Goal: Task Accomplishment & Management: Use online tool/utility

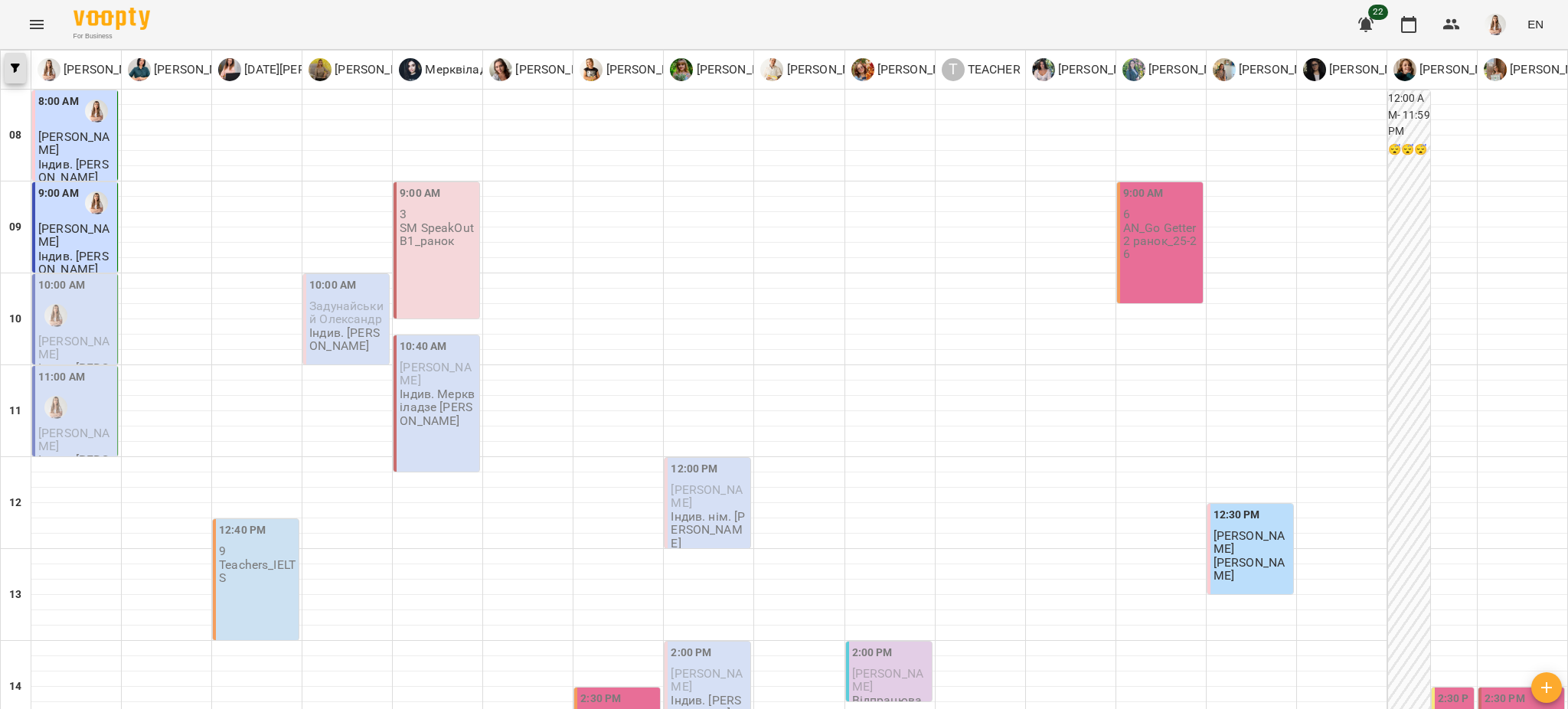
scroll to position [408, 0]
click at [15, 60] on button "button" at bounding box center [15, 68] width 21 height 31
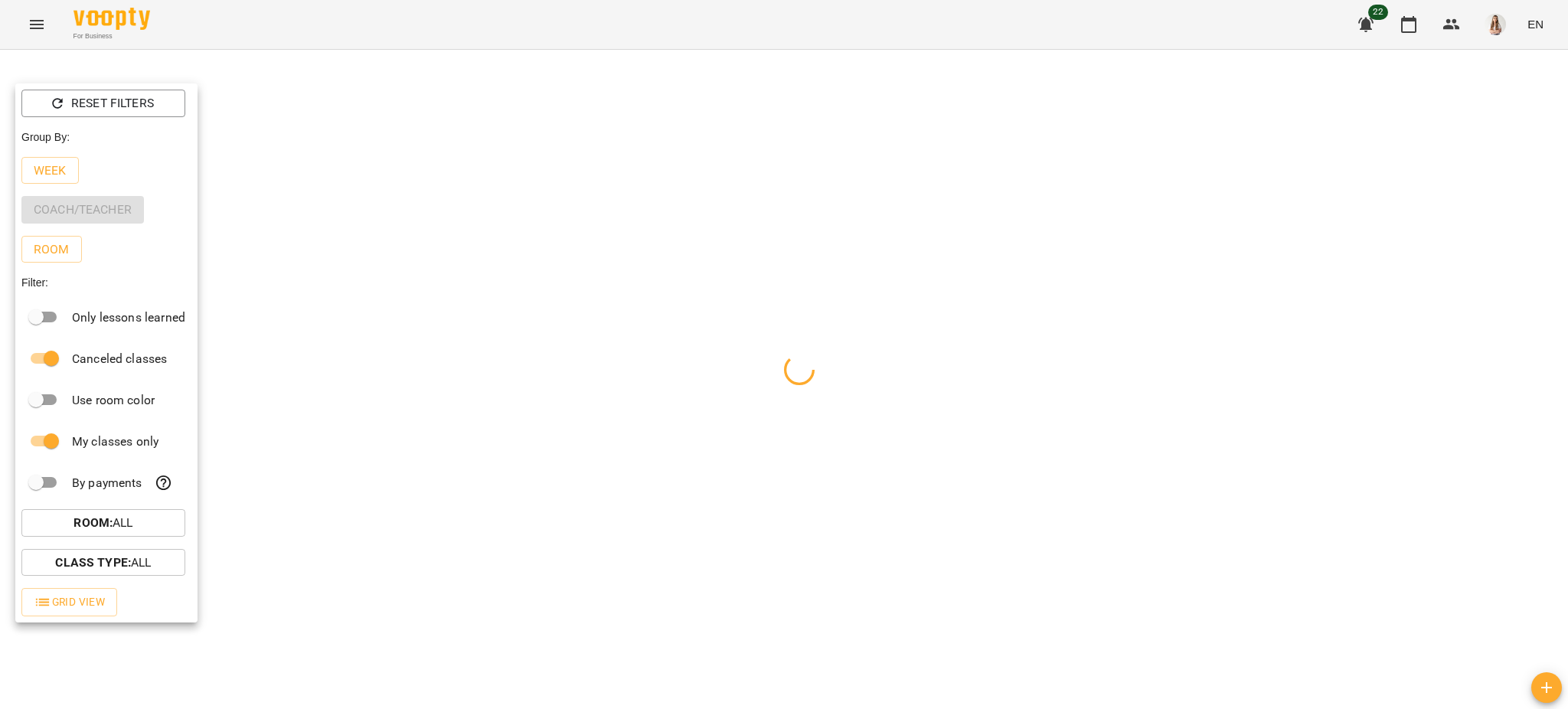
click at [62, 173] on p "Week" at bounding box center [50, 171] width 33 height 18
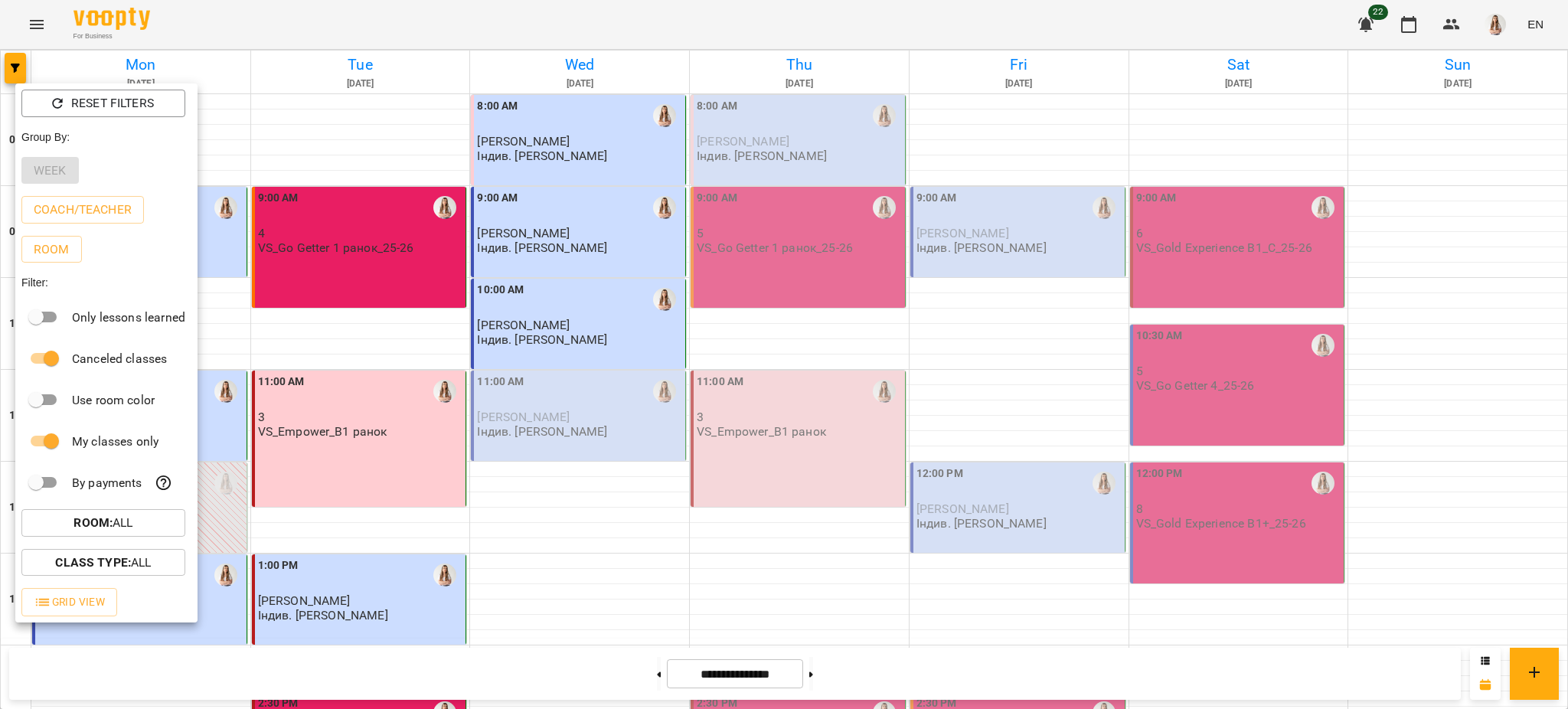
click at [611, 361] on div at bounding box center [784, 354] width 1568 height 709
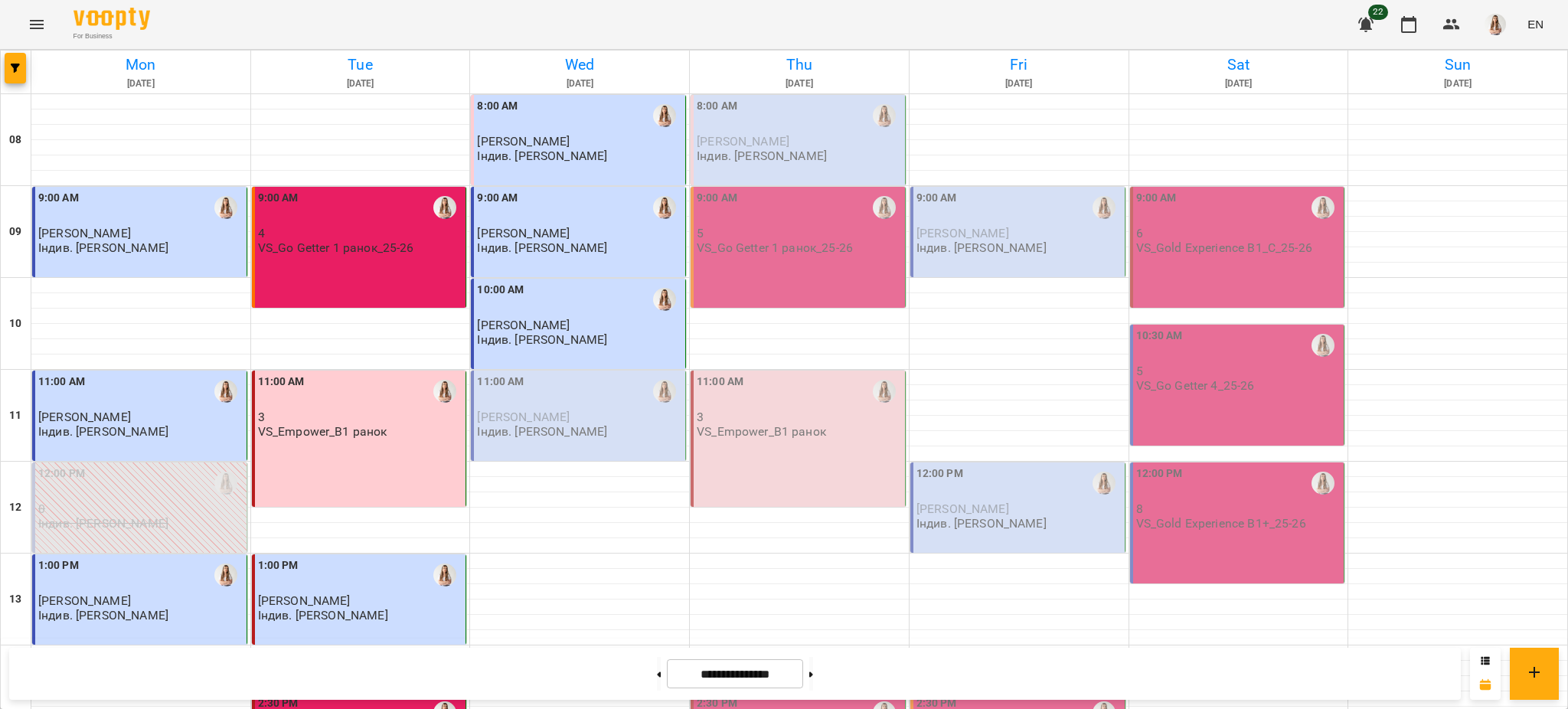
click at [585, 401] on div "Reset Filters Group By: Week Coach/Teacher Room Filter: Only lessons learned Ca…" at bounding box center [784, 354] width 1568 height 709
click at [584, 404] on div "11:00 AM" at bounding box center [580, 391] width 205 height 35
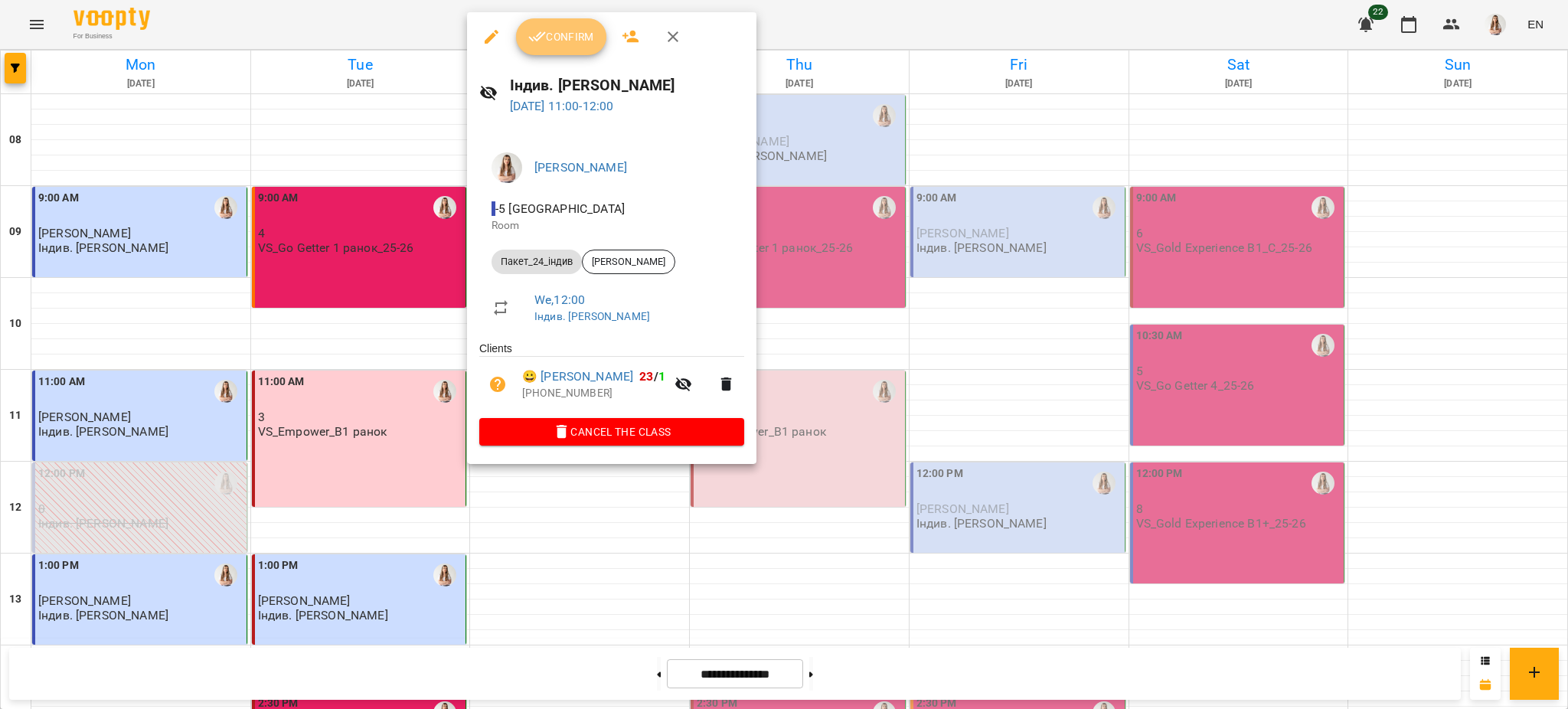
click at [573, 41] on span "Confirm" at bounding box center [561, 37] width 66 height 18
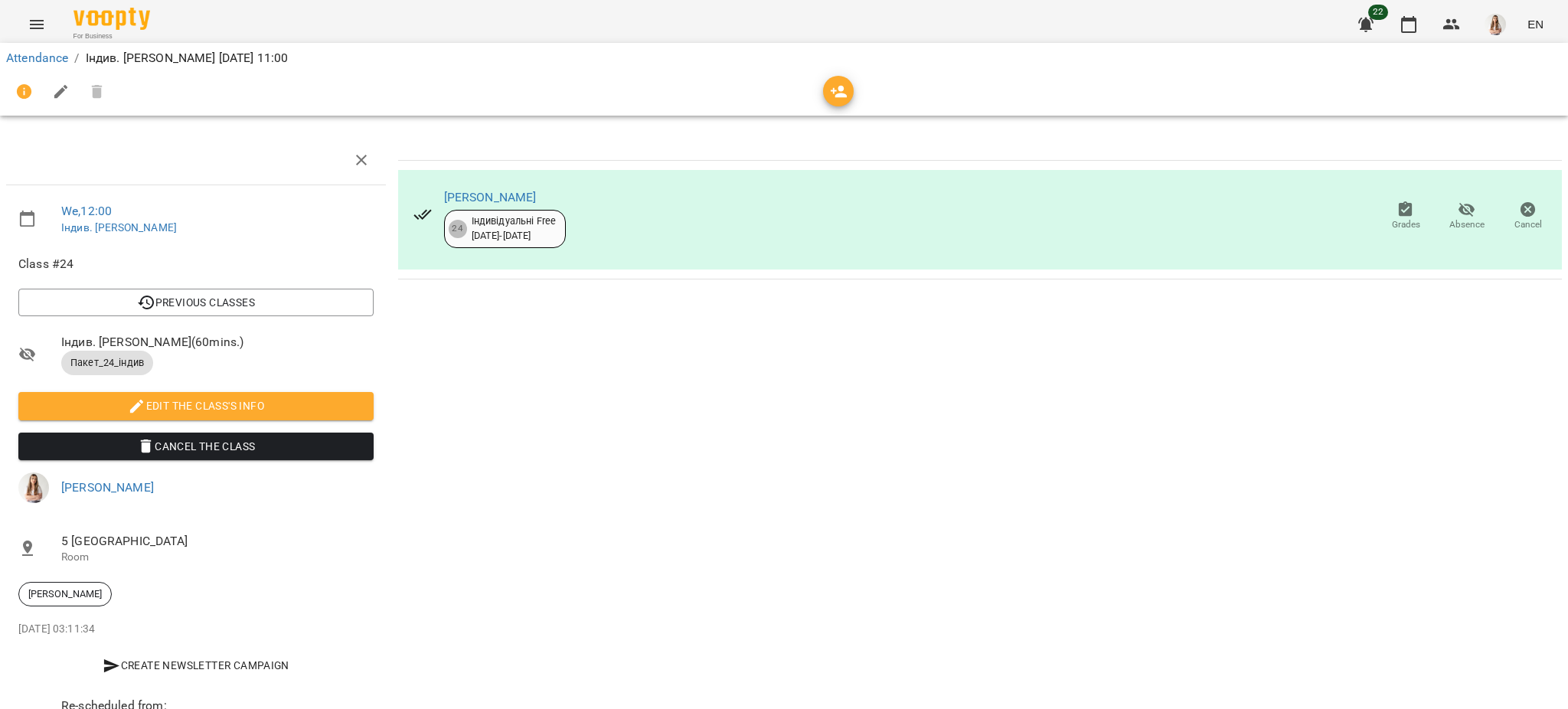
click at [74, 90] on button "button" at bounding box center [61, 92] width 37 height 37
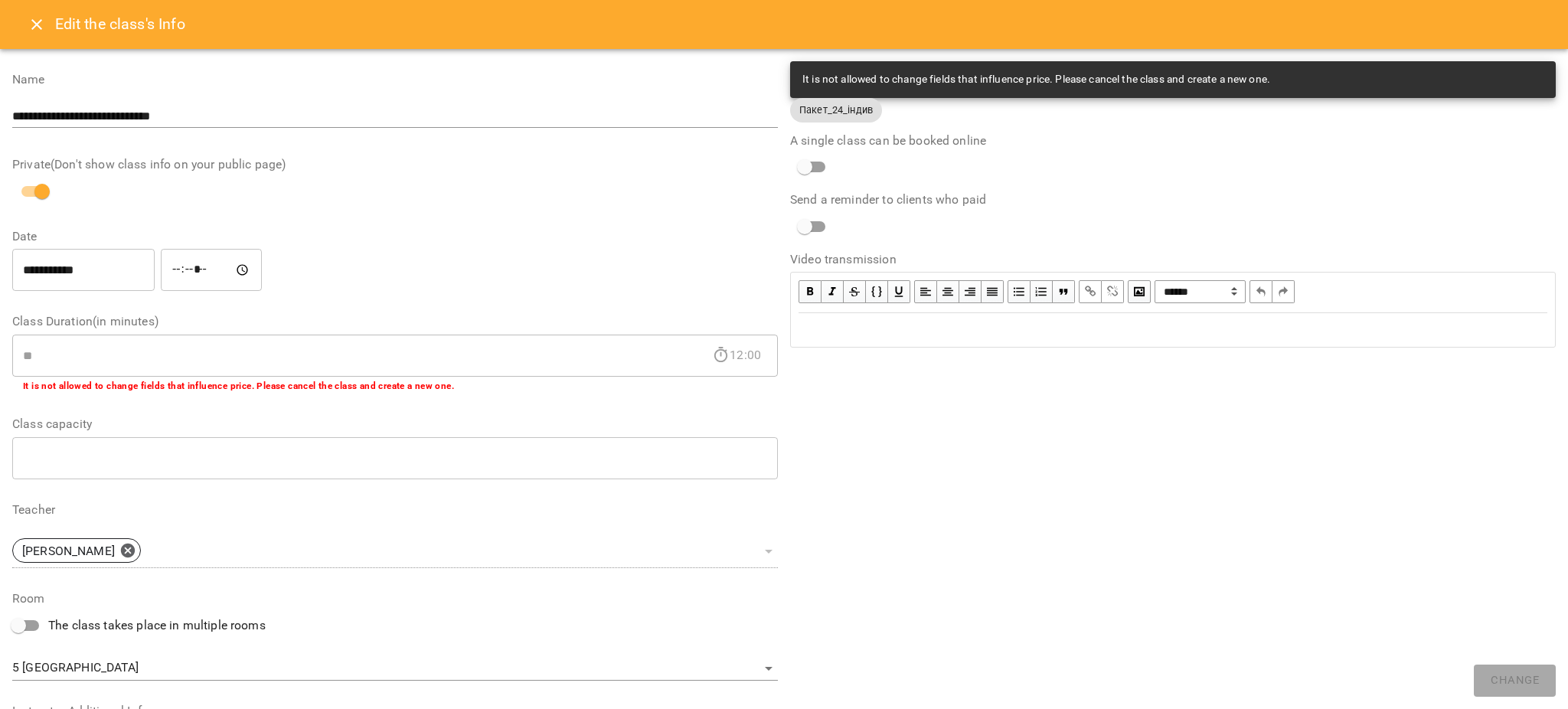
click at [884, 318] on div "Edit text" at bounding box center [1172, 330] width 762 height 32
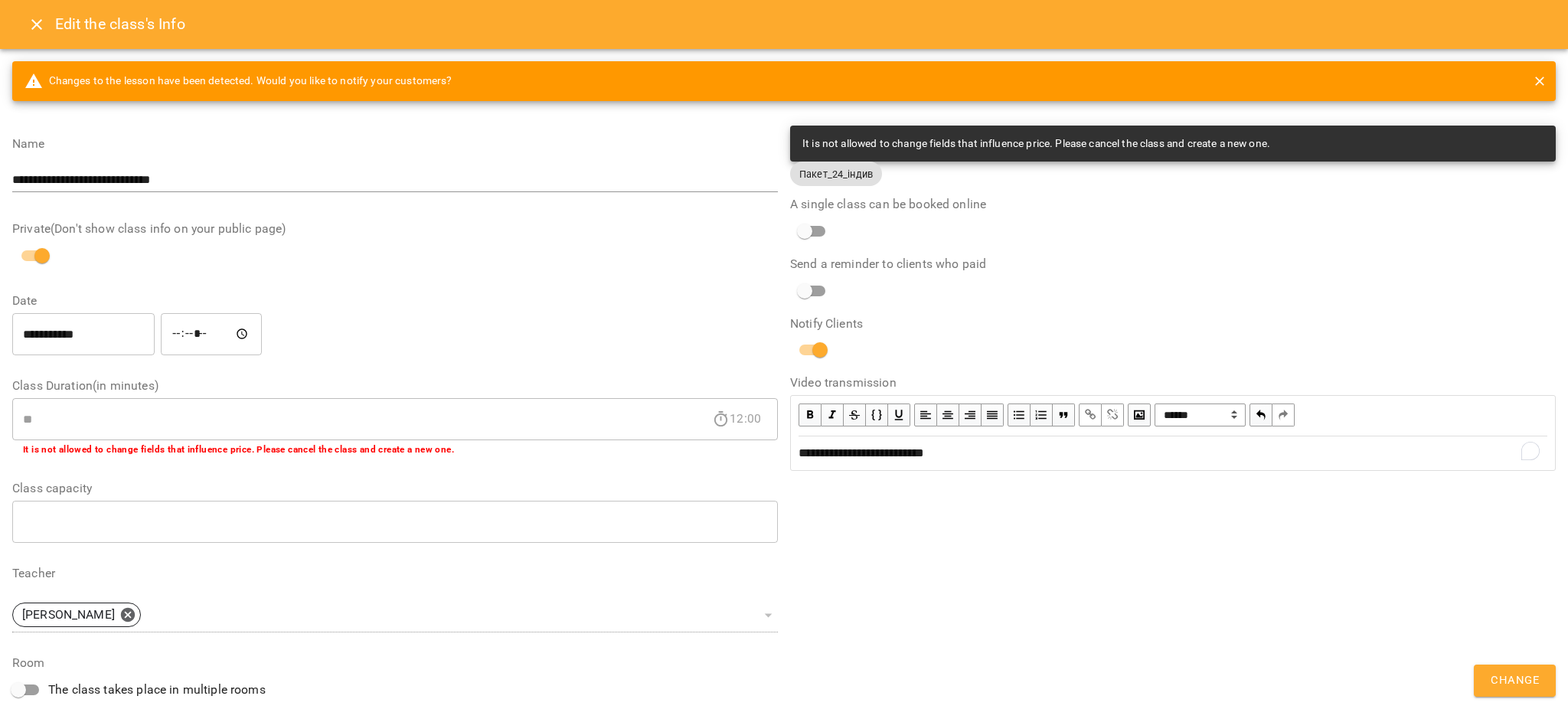
click at [1492, 683] on span "Change" at bounding box center [1514, 681] width 48 height 20
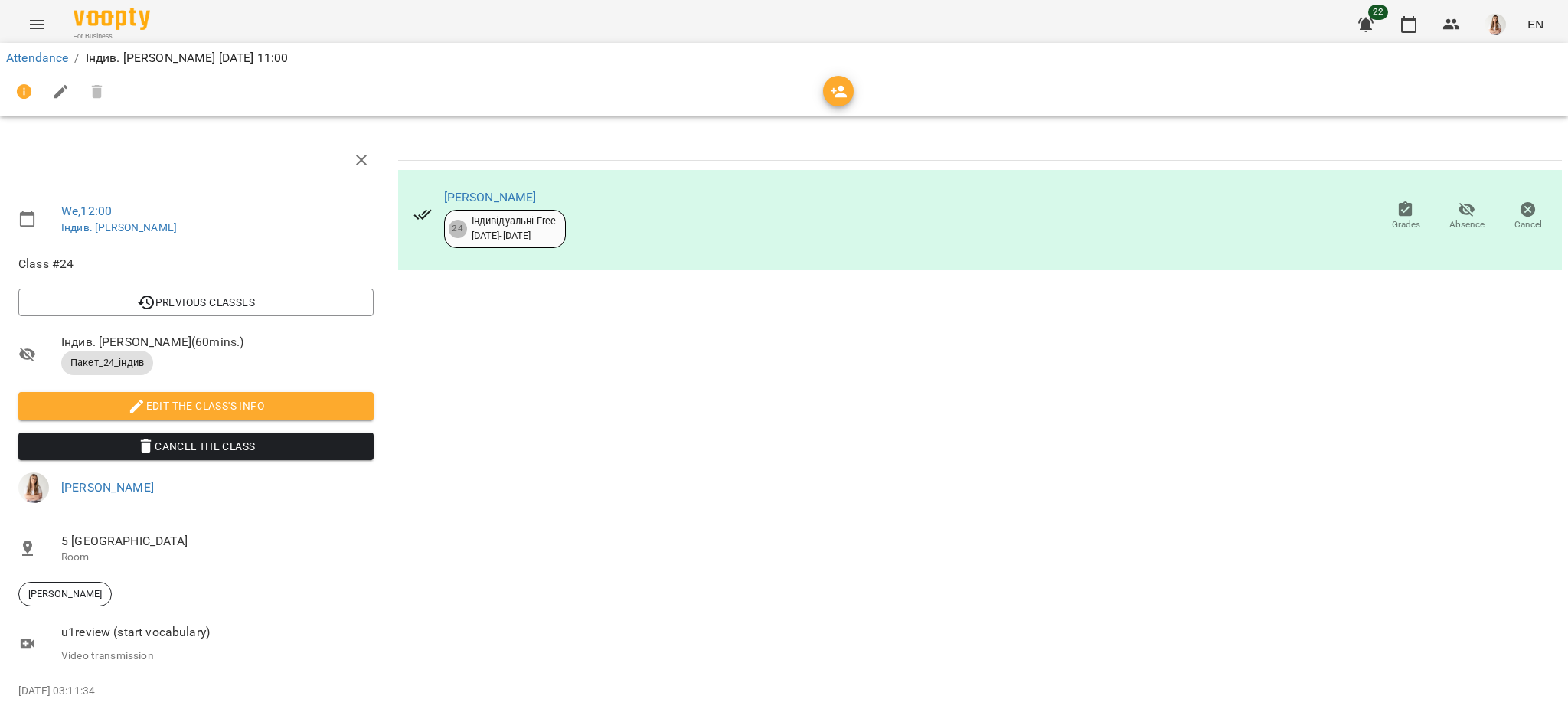
click at [25, 28] on button "Menu" at bounding box center [37, 25] width 37 height 37
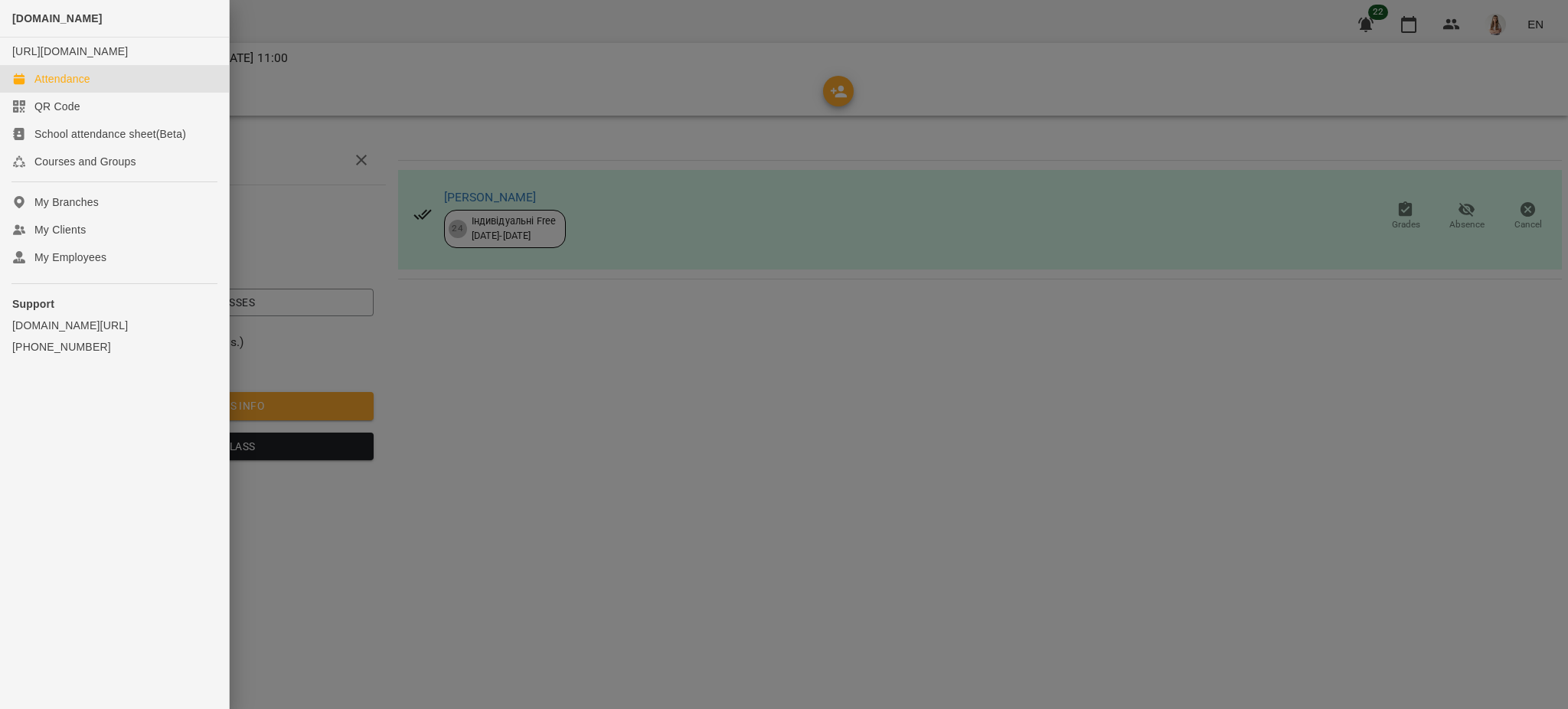
click at [65, 87] on div "Attendance" at bounding box center [62, 79] width 56 height 15
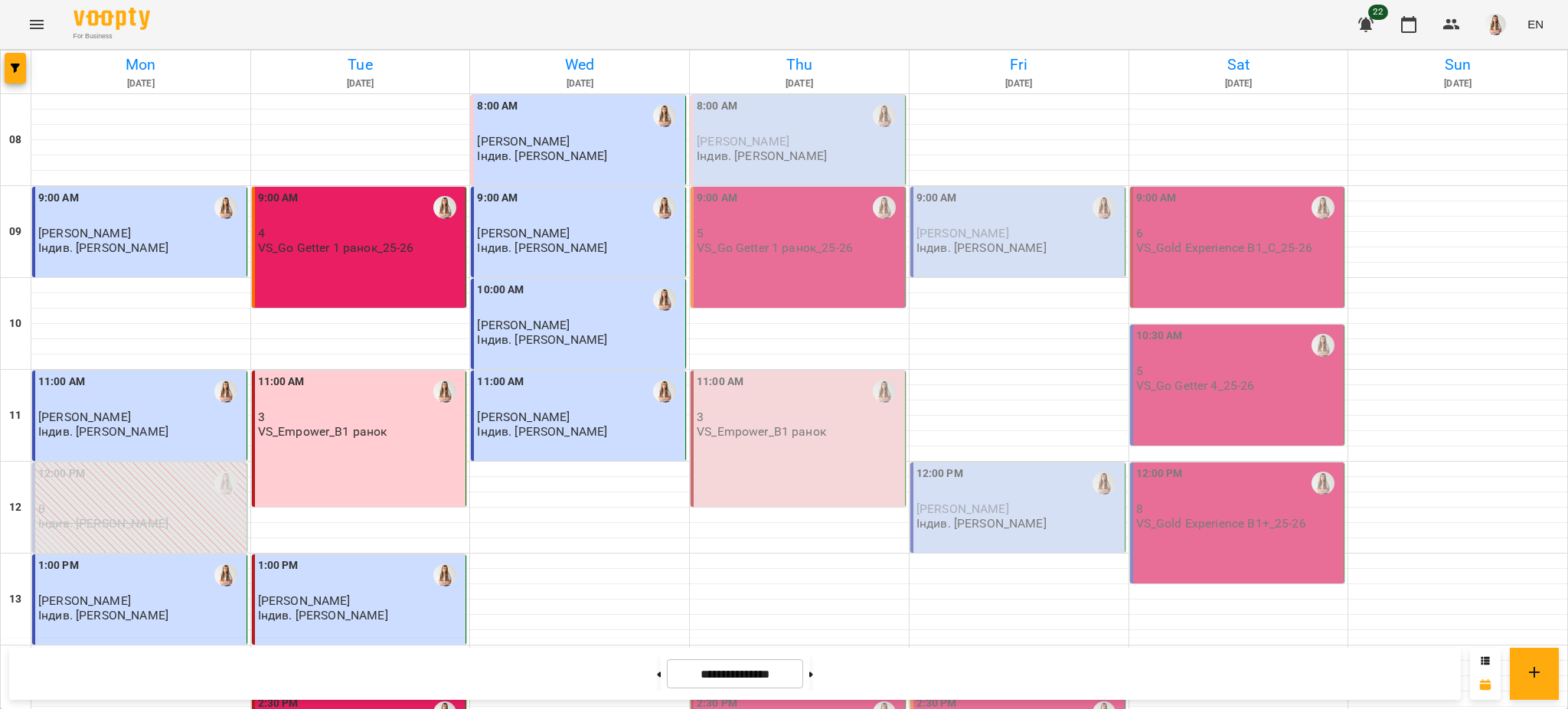
scroll to position [648, 0]
click at [30, 18] on icon "Menu" at bounding box center [37, 25] width 18 height 18
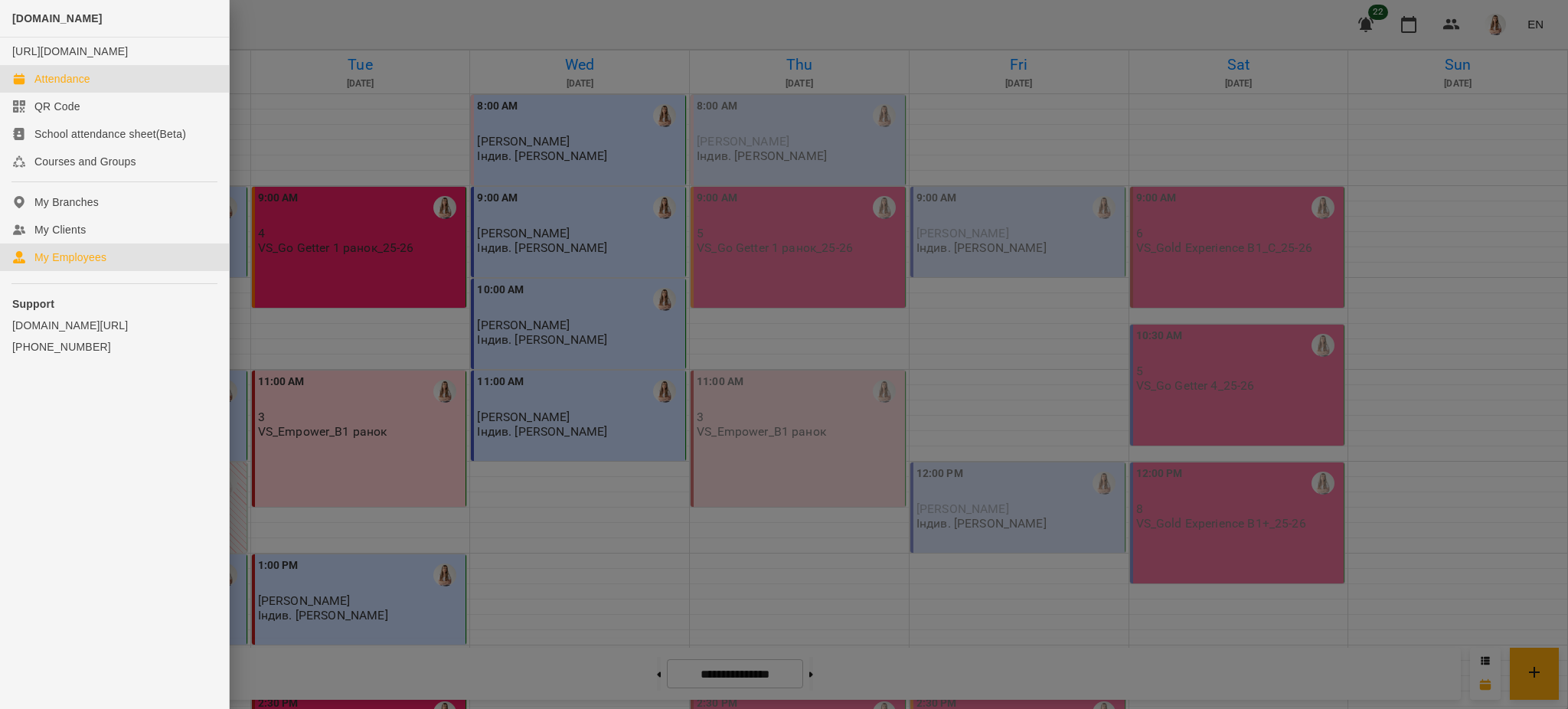
click at [63, 263] on link "My Employees" at bounding box center [114, 257] width 229 height 28
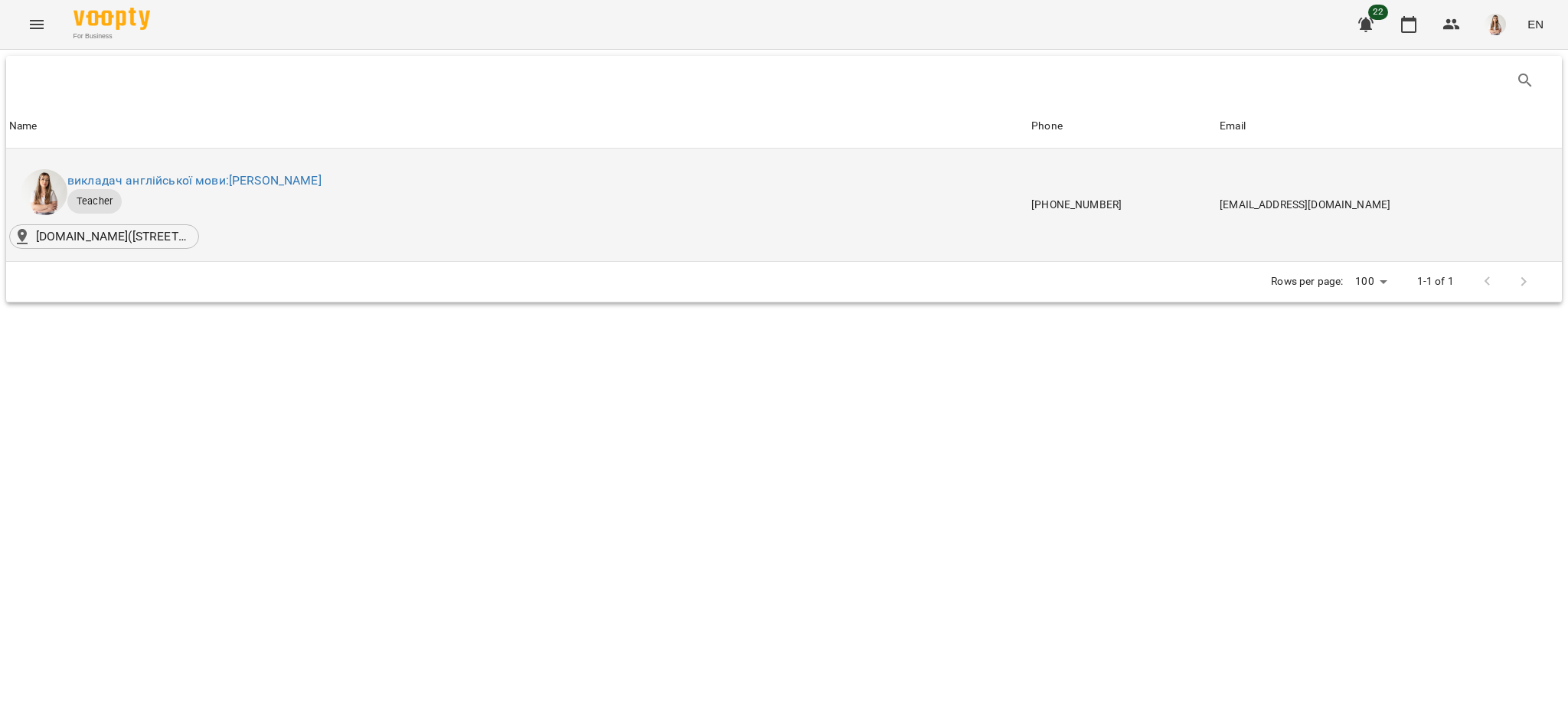
click at [238, 170] on div "викладач англійської мови: [PERSON_NAME]" at bounding box center [195, 181] width 260 height 25
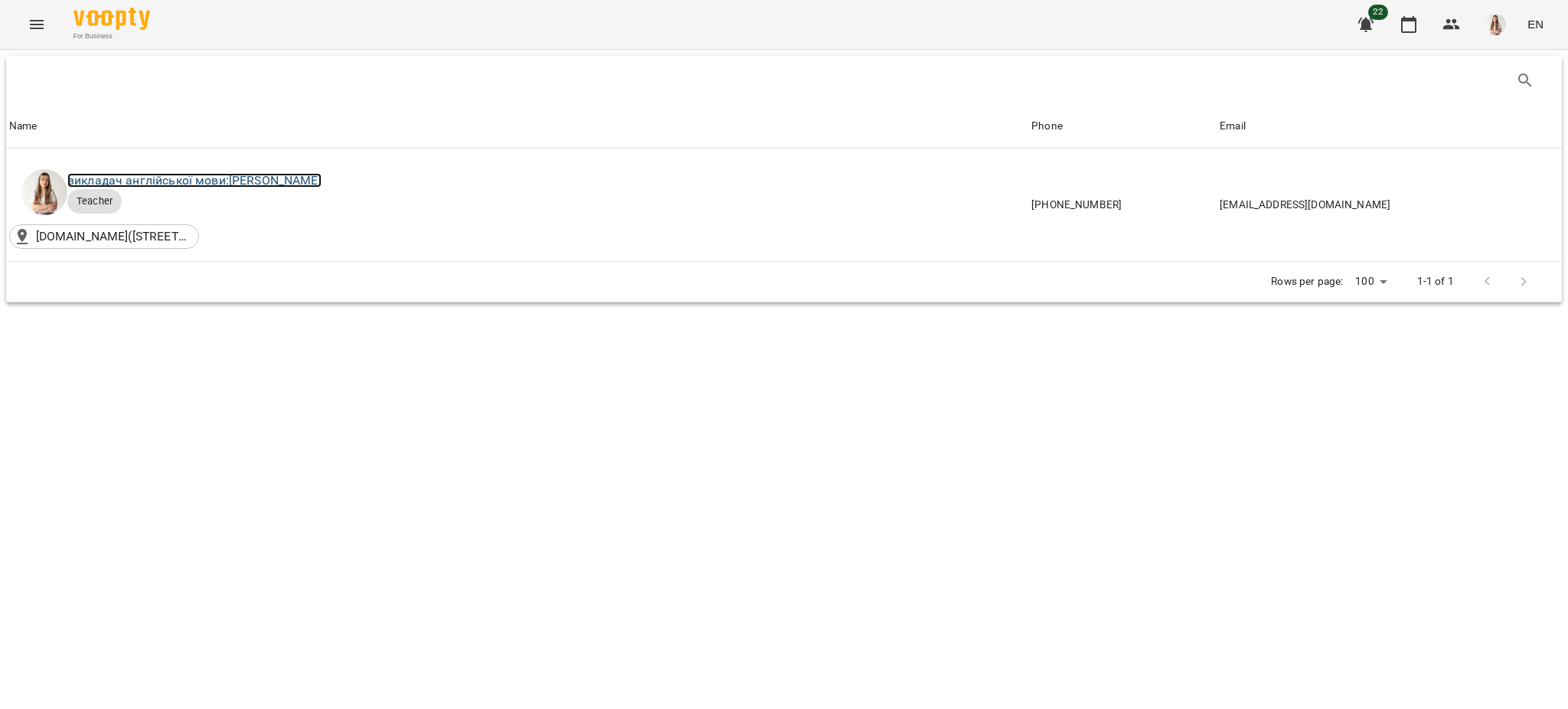
click at [322, 180] on link "викладач англійської мови: [PERSON_NAME]" at bounding box center [195, 180] width 254 height 15
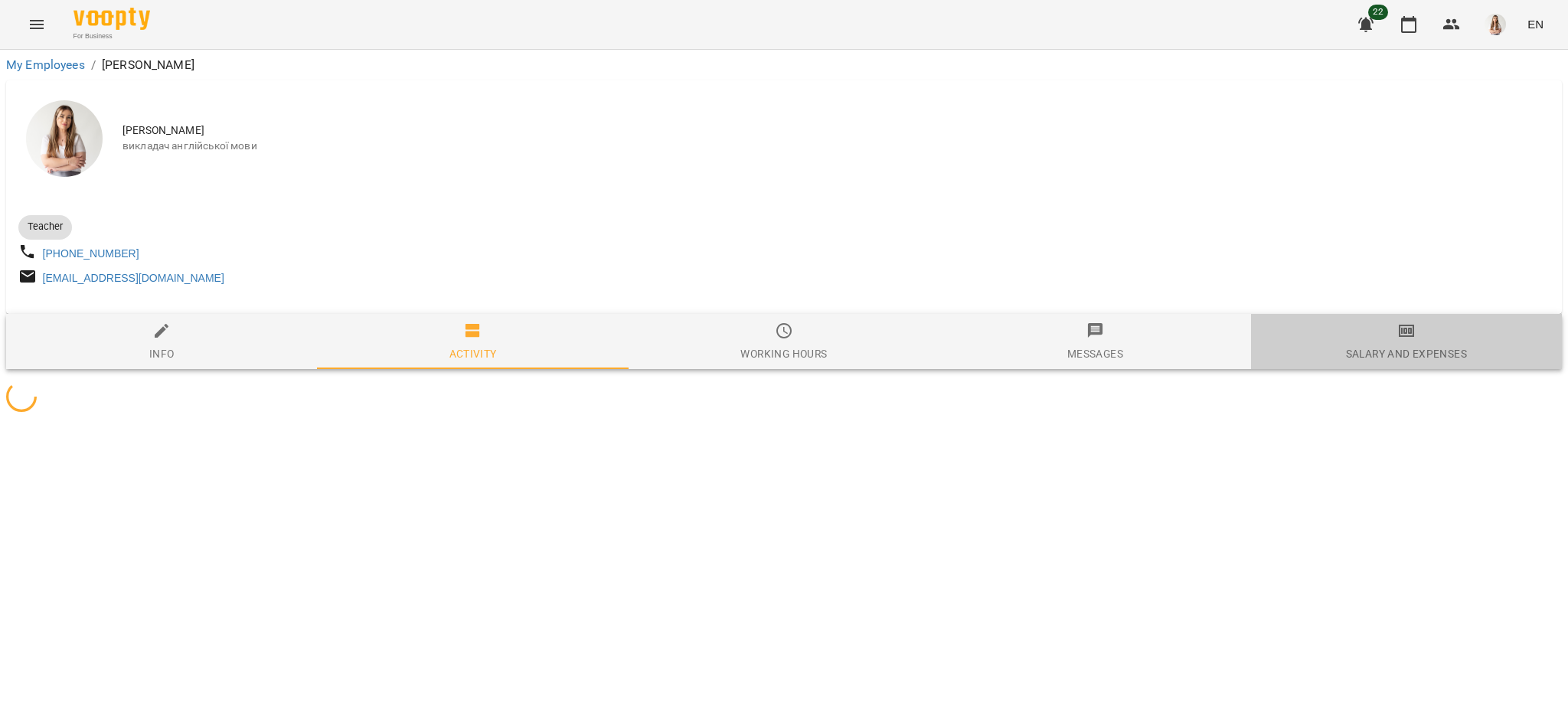
click at [1392, 363] on div "Salary and Expenses" at bounding box center [1406, 354] width 121 height 18
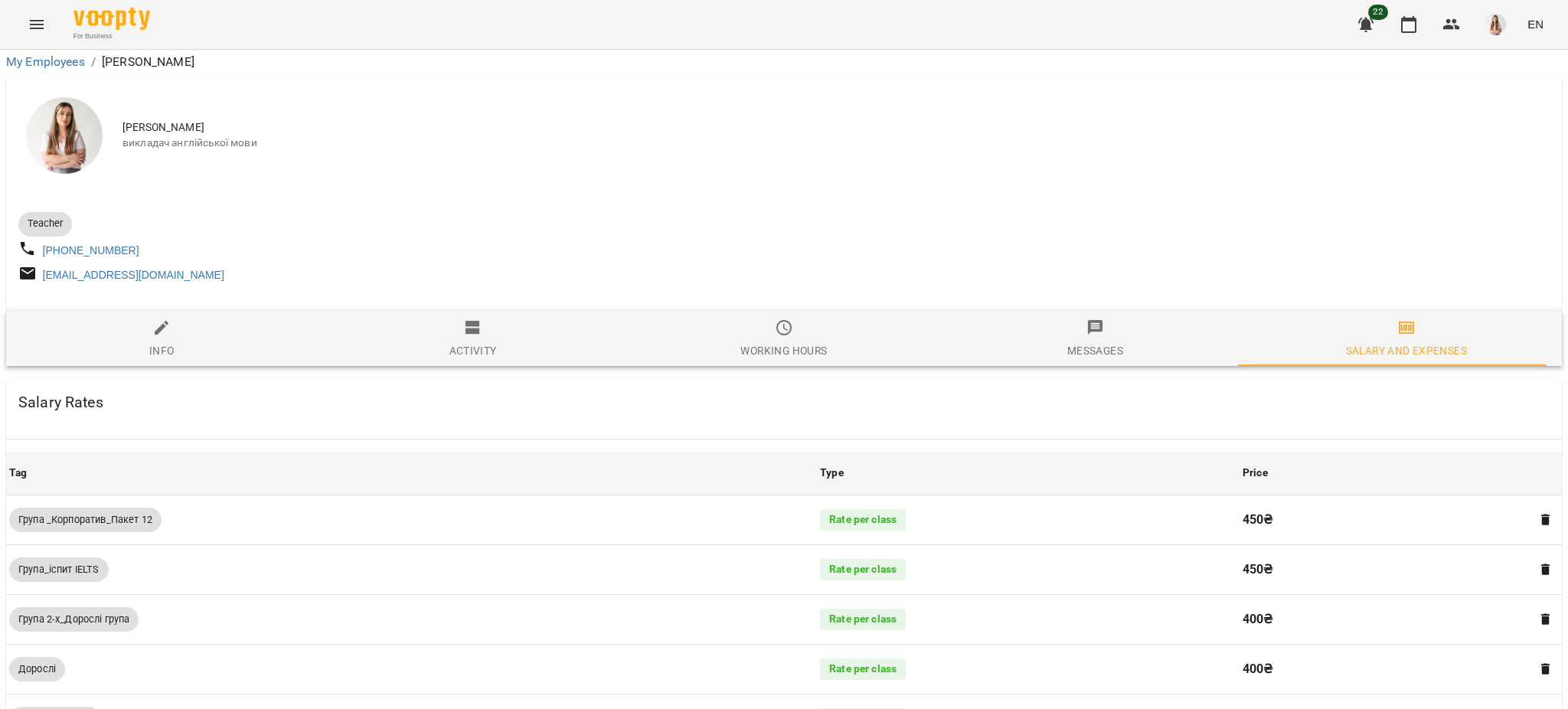
scroll to position [890, 0]
